Goal: Find specific page/section: Find specific page/section

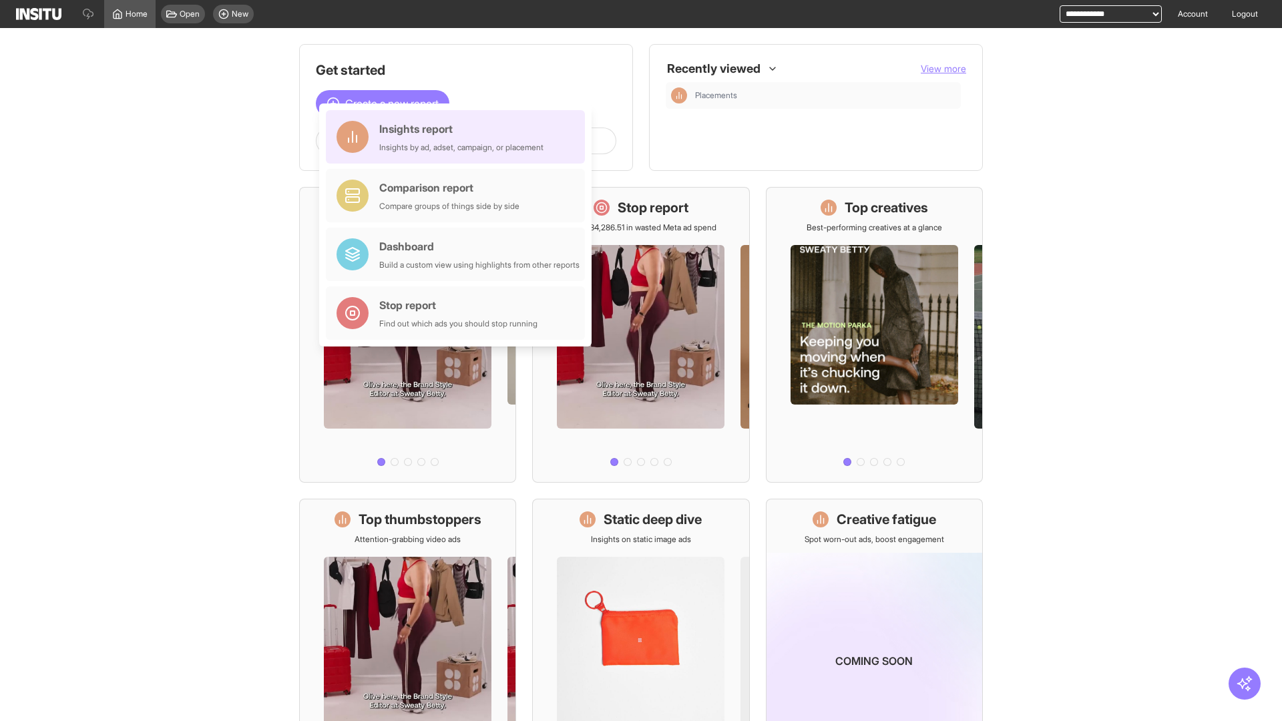
click at [459, 137] on div "Insights report Insights by ad, adset, campaign, or placement" at bounding box center [461, 137] width 164 height 32
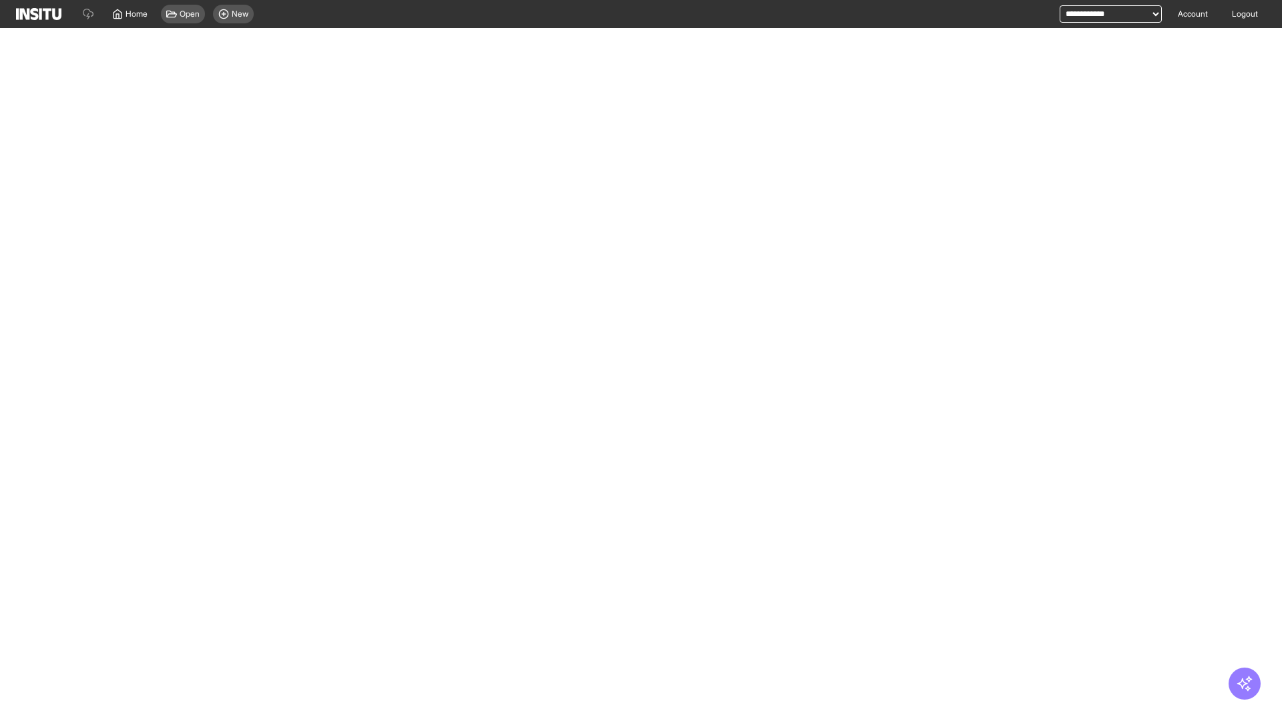
select select "**"
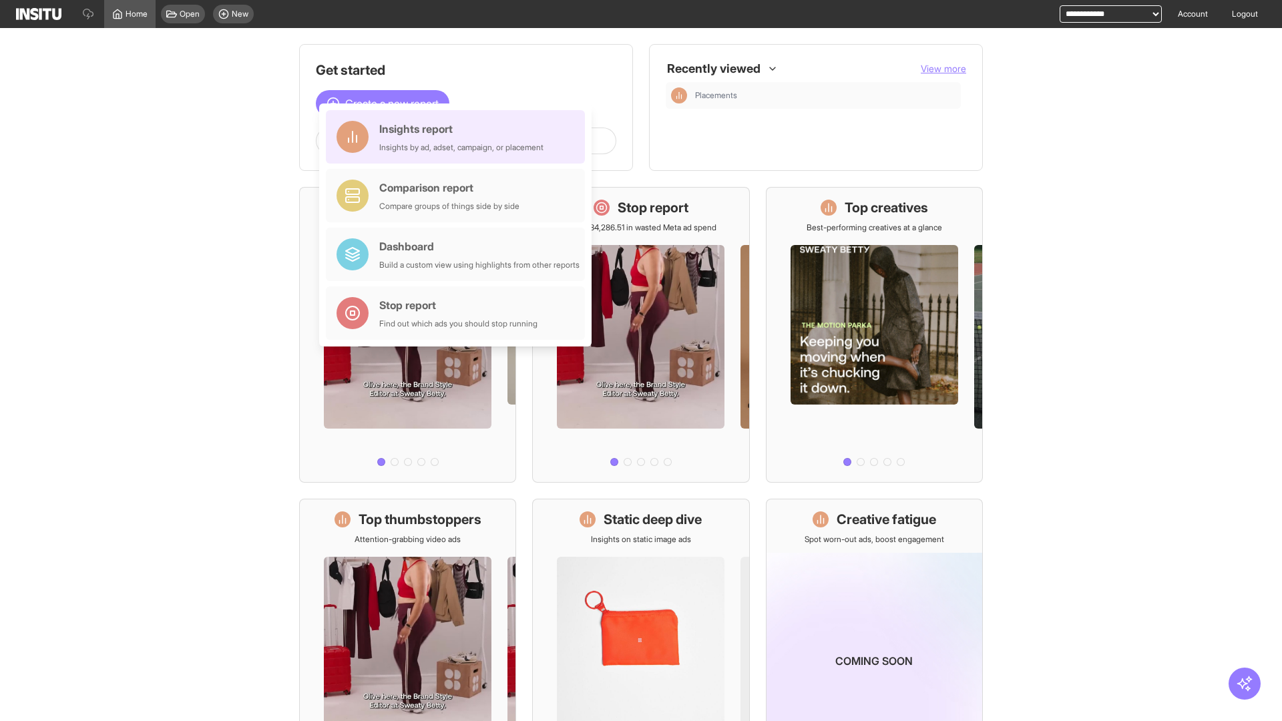
click at [459, 137] on div "Insights report Insights by ad, adset, campaign, or placement" at bounding box center [461, 137] width 164 height 32
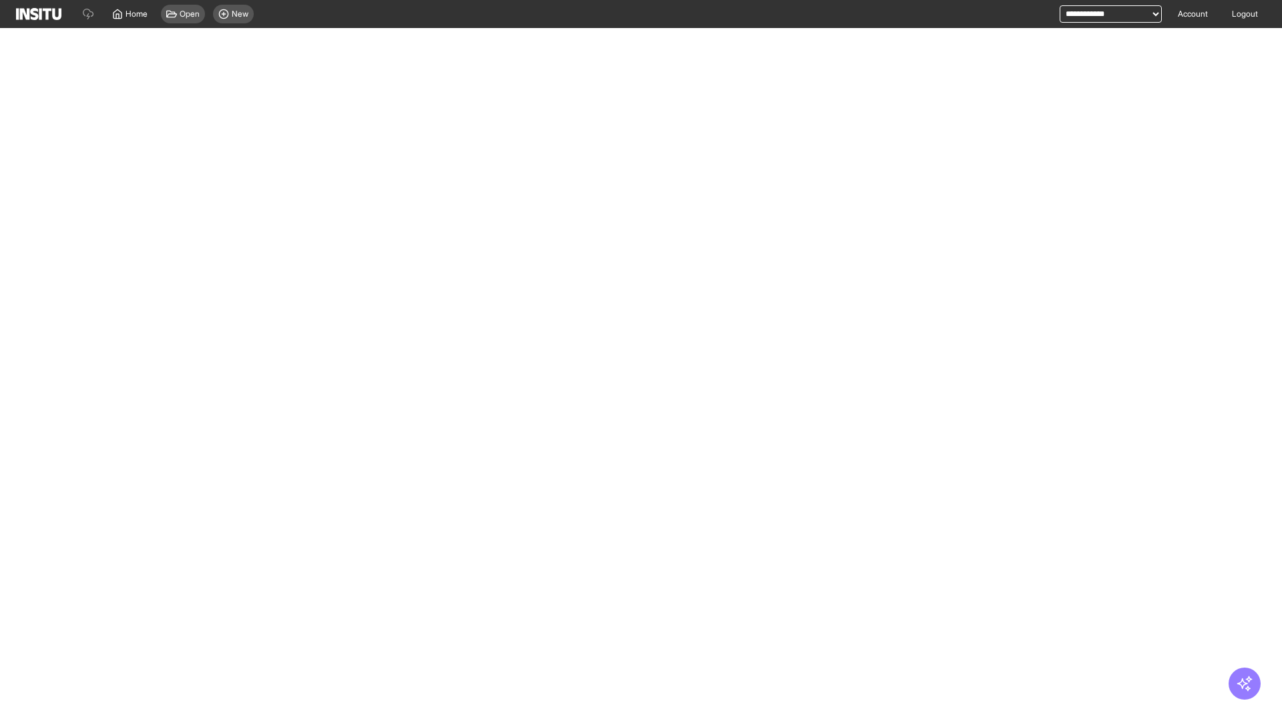
select select "**"
